Goal: Understand process/instructions: Learn about a topic

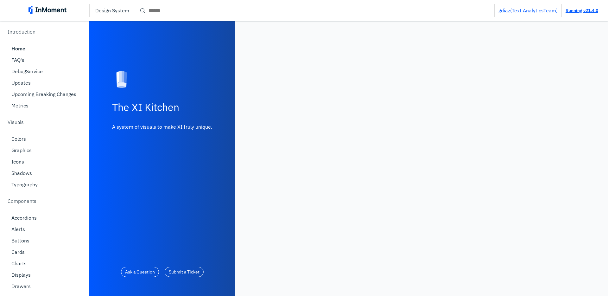
scroll to position [273, 0]
drag, startPoint x: 22, startPoint y: 96, endPoint x: 24, endPoint y: 98, distance: 3.3
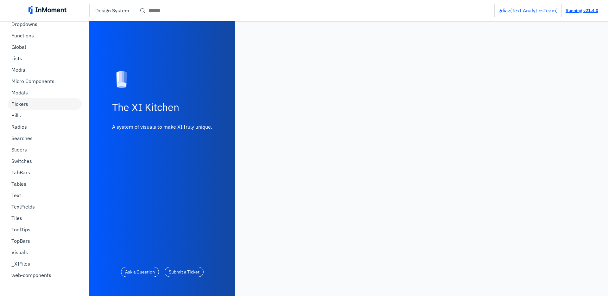
click at [22, 96] on div "Modals" at bounding box center [45, 92] width 74 height 11
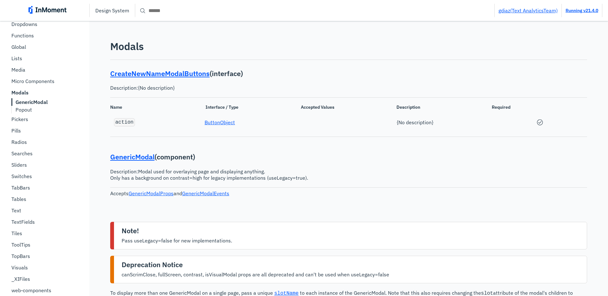
click at [31, 100] on b "GenericModal" at bounding box center [32, 102] width 32 height 6
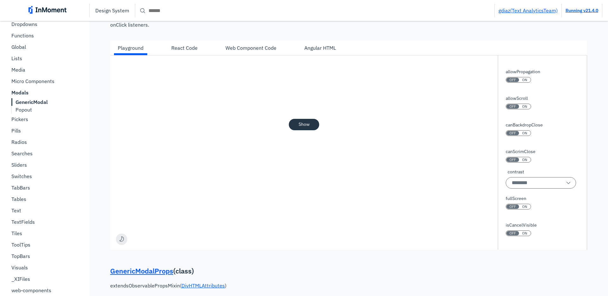
scroll to position [3, 0]
click at [522, 132] on span "ON" at bounding box center [524, 132] width 5 height 4
drag, startPoint x: 522, startPoint y: 132, endPoint x: 518, endPoint y: 135, distance: 4.4
click at [522, 133] on span "ON" at bounding box center [524, 132] width 5 height 4
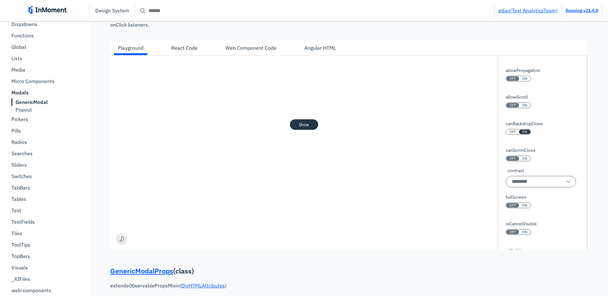
click at [305, 126] on pre "Show" at bounding box center [304, 124] width 10 height 5
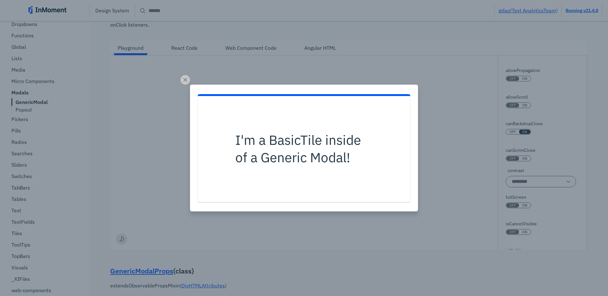
click at [150, 188] on div "I'm a BasicTile inside of a Generic Modal!" at bounding box center [304, 148] width 608 height 296
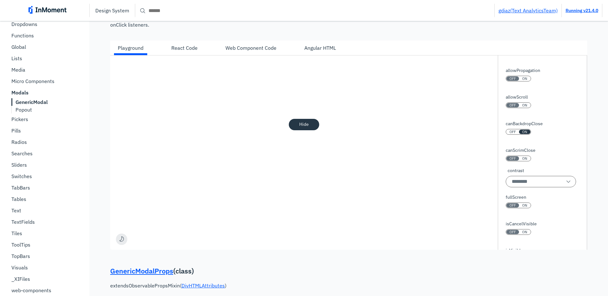
click at [149, 188] on div "I'm a BasicTile inside of a Generic Modal!" at bounding box center [304, 148] width 608 height 296
click at [345, 154] on div "Show" at bounding box center [304, 124] width 388 height 138
